Goal: Check status: Check status

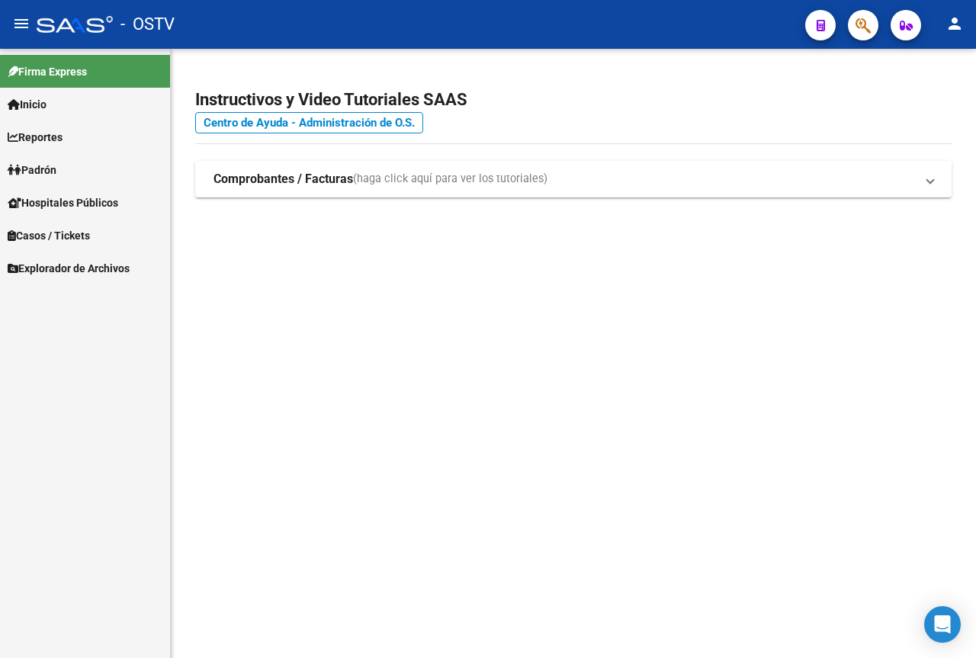
click at [56, 165] on span "Padrón" at bounding box center [32, 170] width 49 height 17
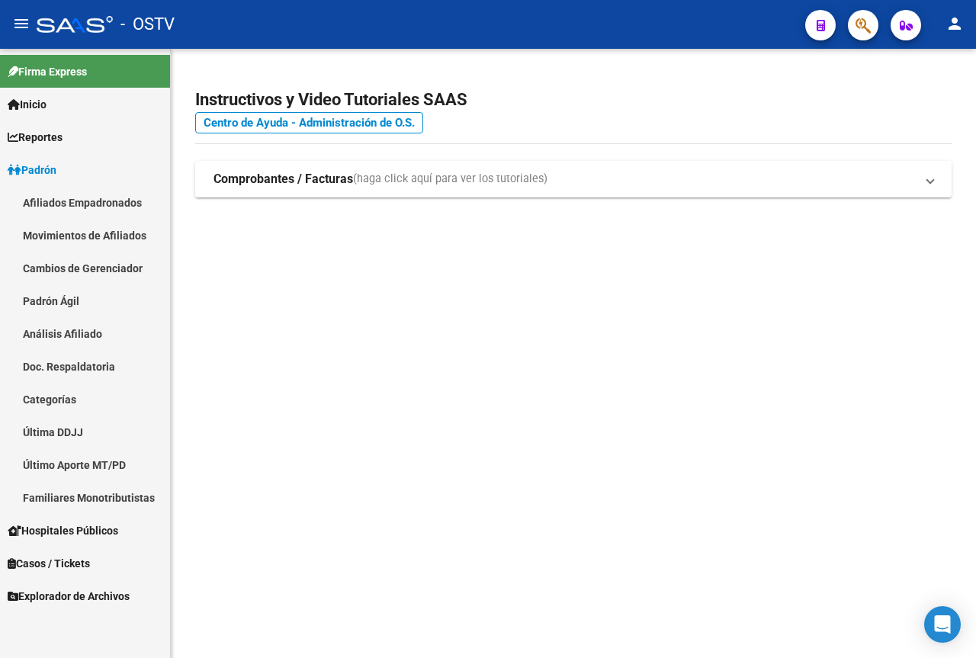
click at [62, 299] on link "Padrón Ágil" at bounding box center [85, 300] width 170 height 33
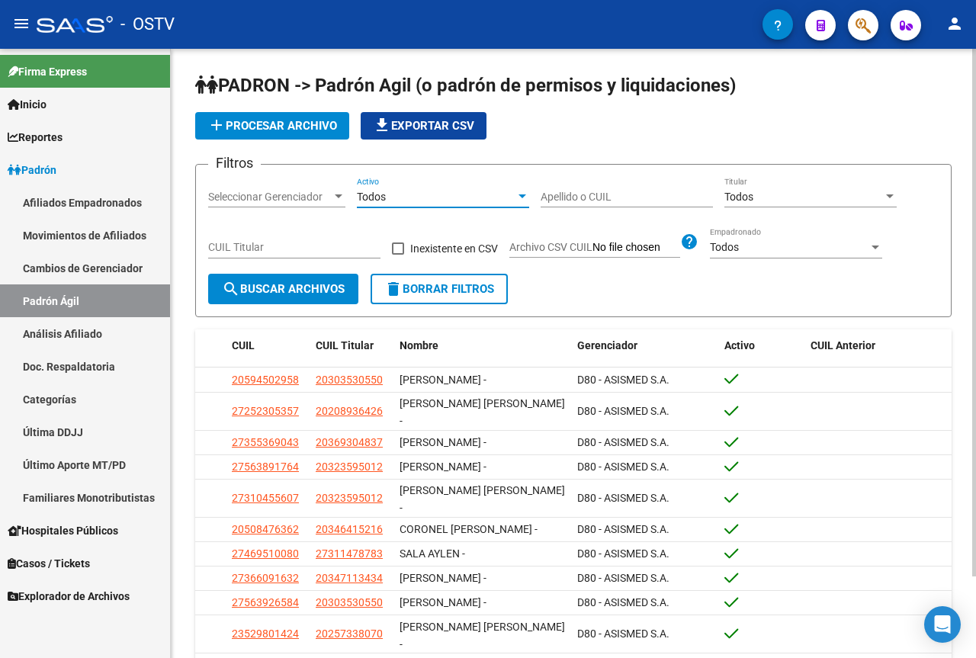
click at [412, 201] on div "Todos" at bounding box center [436, 197] width 159 height 13
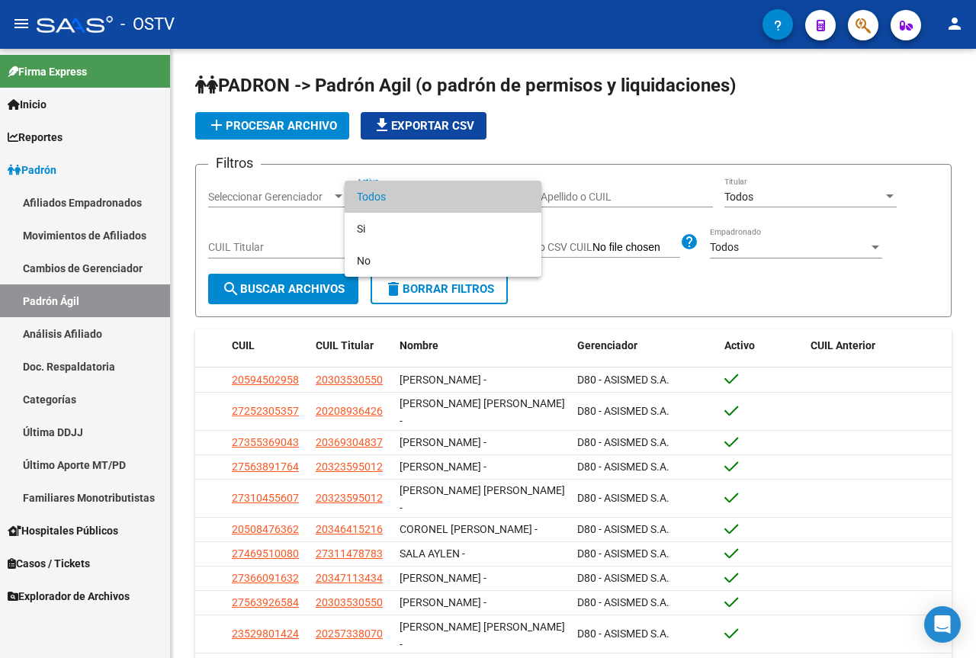
click at [576, 191] on div at bounding box center [488, 329] width 976 height 658
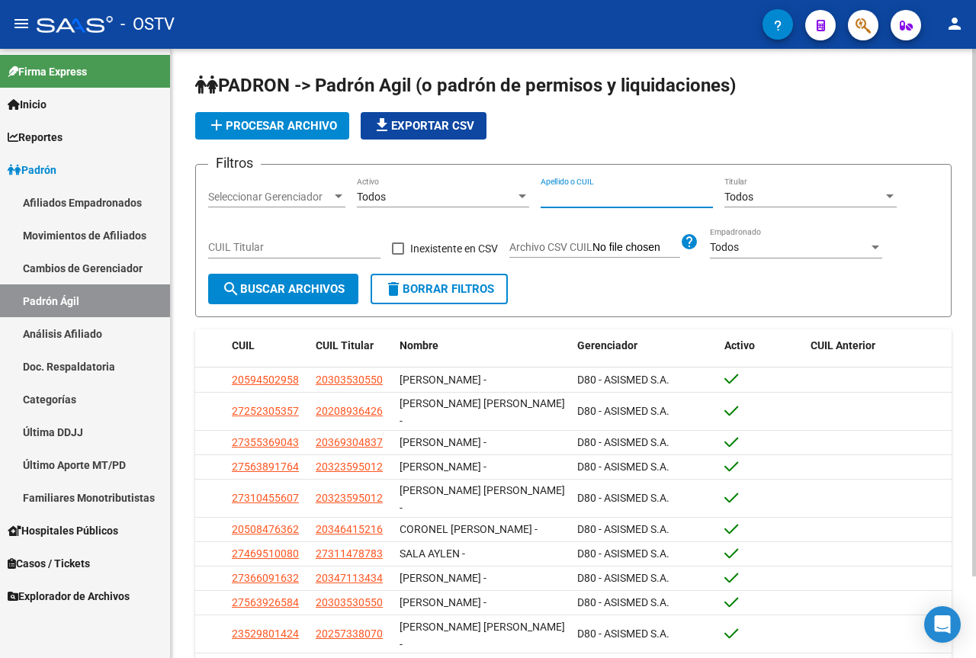
click at [580, 197] on input "Apellido o CUIL" at bounding box center [627, 197] width 172 height 13
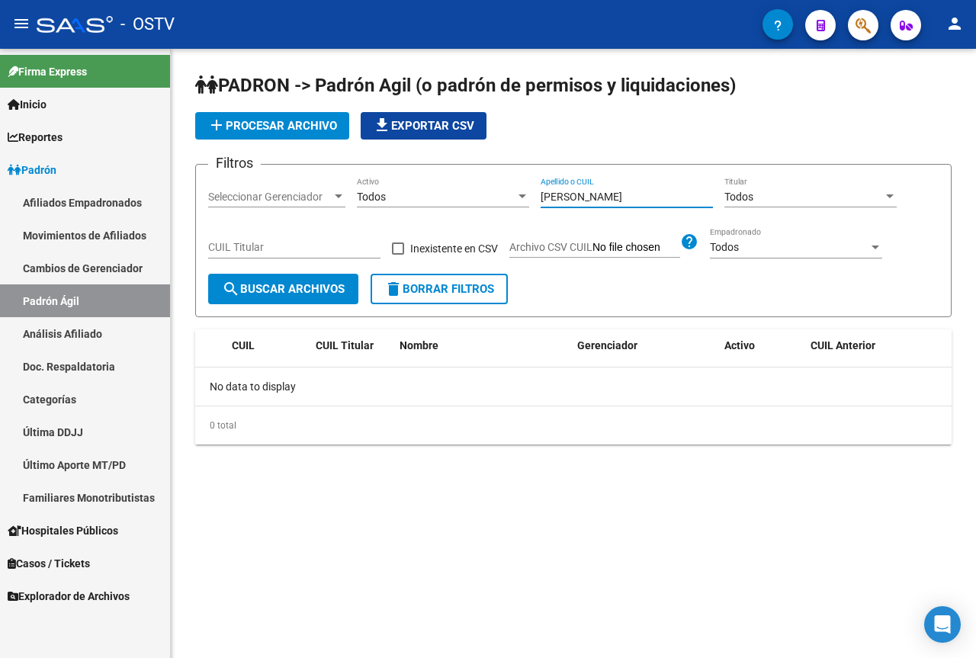
click at [608, 193] on input "[PERSON_NAME]" at bounding box center [627, 197] width 172 height 13
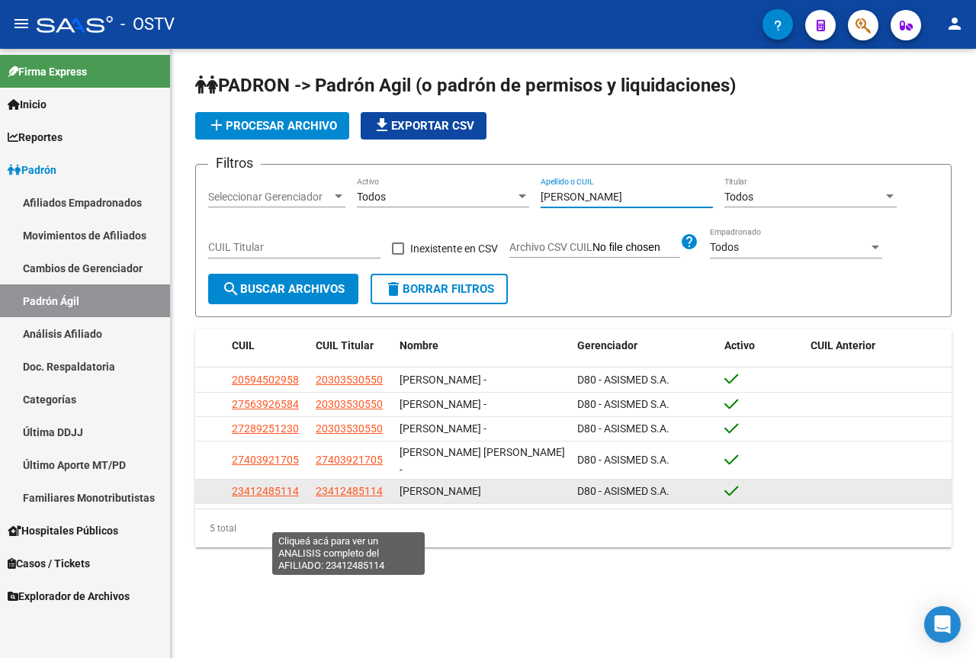
type input "[PERSON_NAME]"
click at [347, 497] on span "23412485114" at bounding box center [349, 491] width 67 height 12
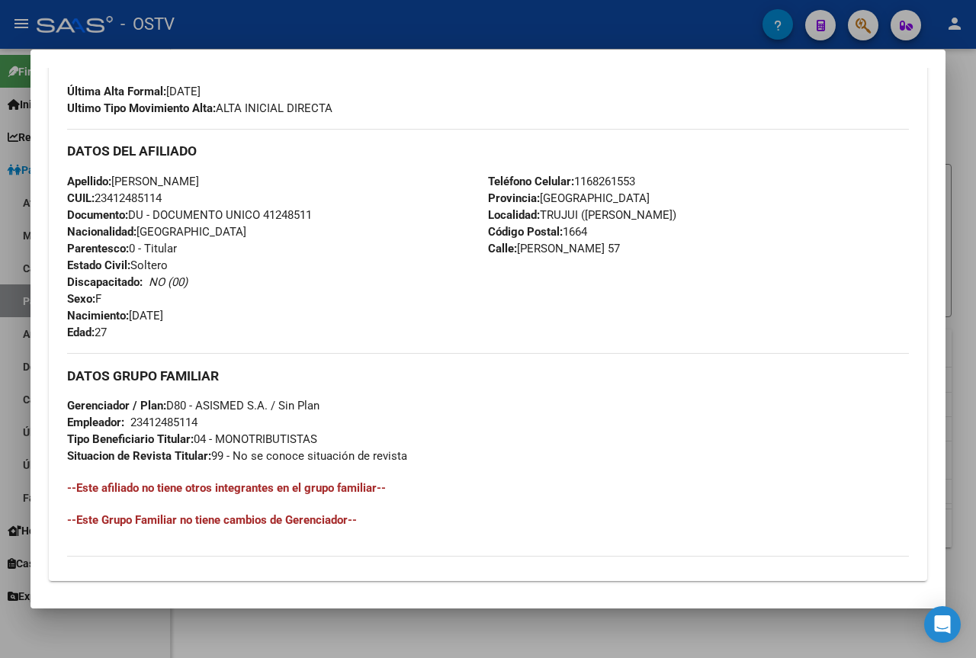
scroll to position [686, 0]
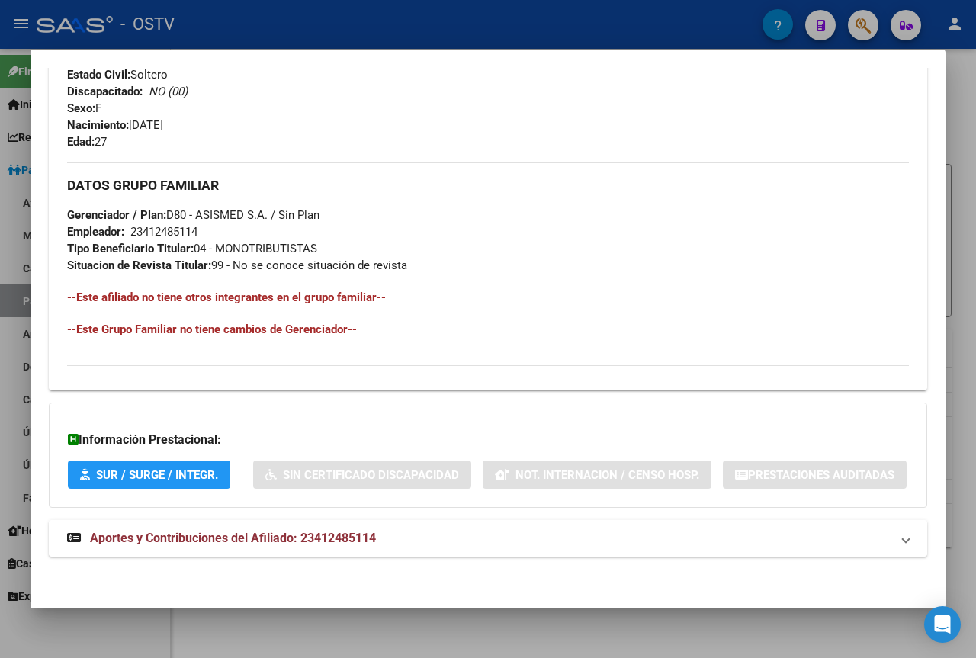
click at [114, 539] on span "Aportes y Contribuciones del Afiliado: 23412485114" at bounding box center [233, 538] width 286 height 14
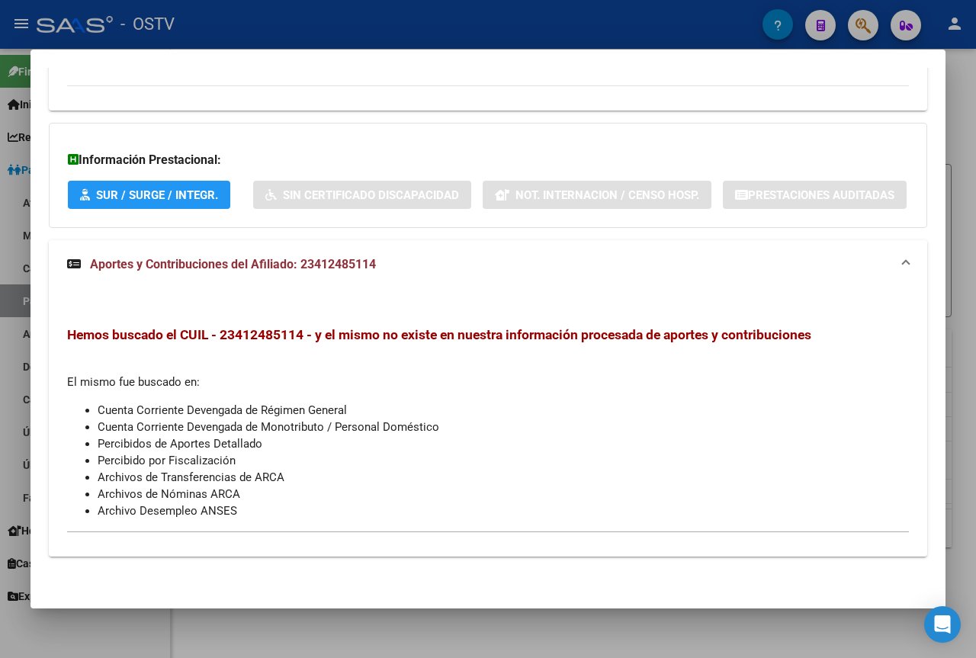
scroll to position [966, 0]
click at [0, 297] on div at bounding box center [488, 329] width 976 height 658
